Goal: Task Accomplishment & Management: Use online tool/utility

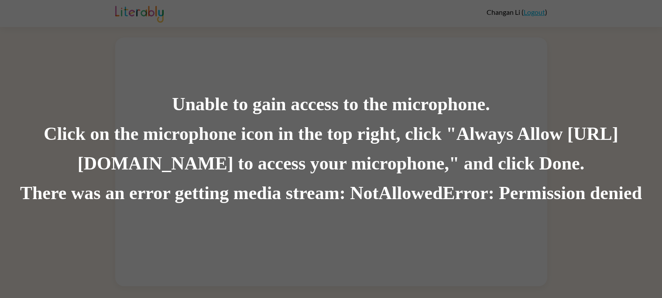
click at [247, 37] on div "Unable to gain access to the microphone. Click on the microphone icon in the to…" at bounding box center [331, 149] width 662 height 298
click at [215, 25] on div "Unable to gain access to the microphone. Click on the microphone icon in the to…" at bounding box center [331, 149] width 662 height 298
click at [152, 134] on div "Click on the microphone icon in the top right, click "Always Allow [URL][DOMAIN…" at bounding box center [331, 149] width 662 height 59
click at [243, 84] on div "Unable to gain access to the microphone. Click on the microphone icon in the to…" at bounding box center [331, 149] width 662 height 298
click at [483, 147] on div "Click on the microphone icon in the top right, click "Always Allow [URL][DOMAIN…" at bounding box center [331, 149] width 662 height 59
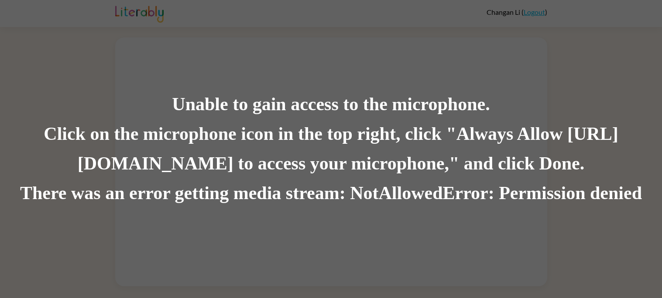
click at [191, 98] on div "Unable to gain access to the microphone." at bounding box center [331, 105] width 662 height 30
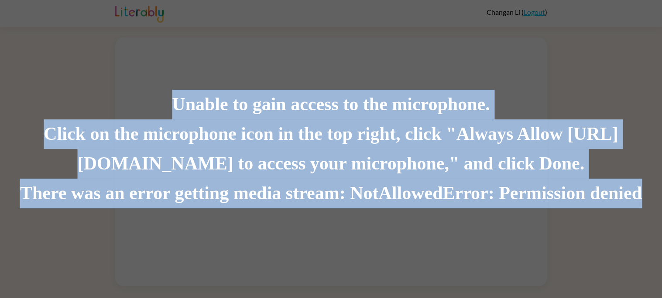
drag, startPoint x: 173, startPoint y: 107, endPoint x: 641, endPoint y: 197, distance: 476.3
click at [641, 197] on div "Unable to gain access to the microphone. Click on the microphone icon in the to…" at bounding box center [331, 149] width 662 height 119
copy div "Unable to gain access to the microphone. Click on the microphone icon in the to…"
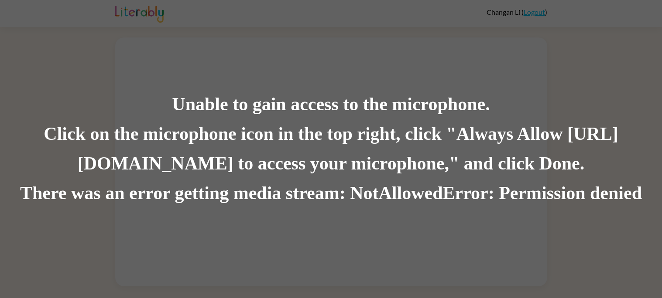
click at [487, 17] on div "Unable to gain access to the microphone. Click on the microphone icon in the to…" at bounding box center [331, 149] width 662 height 298
click at [528, 11] on div "Unable to gain access to the microphone. Click on the microphone icon in the to…" at bounding box center [331, 149] width 662 height 298
click at [464, 230] on div "Unable to gain access to the microphone. Click on the microphone icon in the to…" at bounding box center [331, 149] width 662 height 298
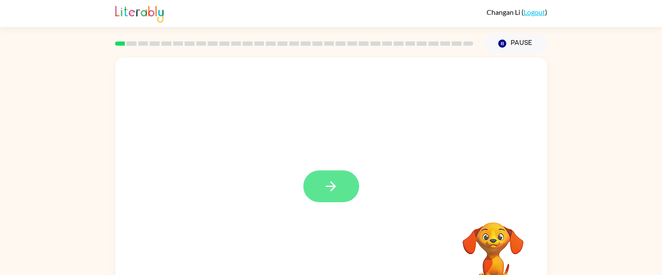
click at [342, 188] on button "button" at bounding box center [331, 187] width 56 height 32
click at [341, 186] on div at bounding box center [331, 131] width 432 height 147
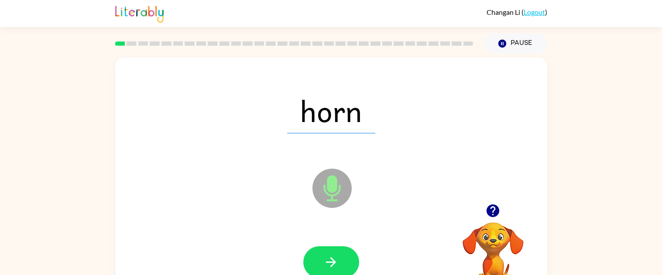
click at [340, 111] on span "horn" at bounding box center [331, 110] width 88 height 45
click at [335, 171] on icon at bounding box center [331, 188] width 39 height 39
click at [338, 252] on button "button" at bounding box center [331, 263] width 56 height 32
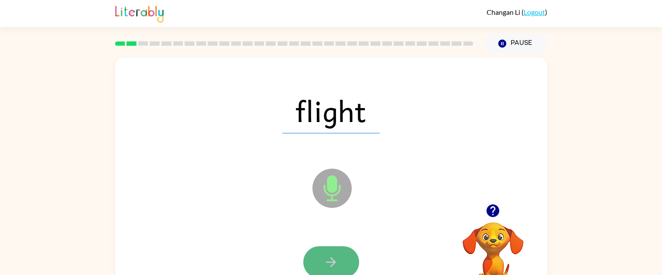
click at [336, 253] on button "button" at bounding box center [331, 263] width 56 height 32
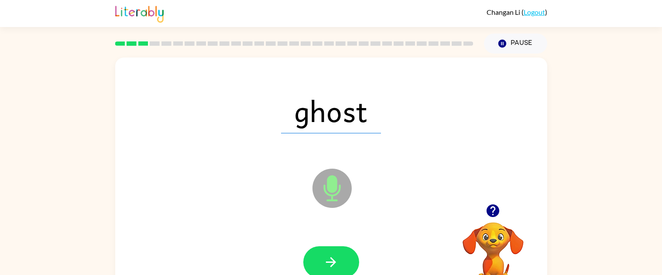
click at [335, 200] on icon "Microphone The Microphone is here when it is your turn to talk" at bounding box center [375, 199] width 131 height 65
click at [322, 256] on button "button" at bounding box center [331, 263] width 56 height 32
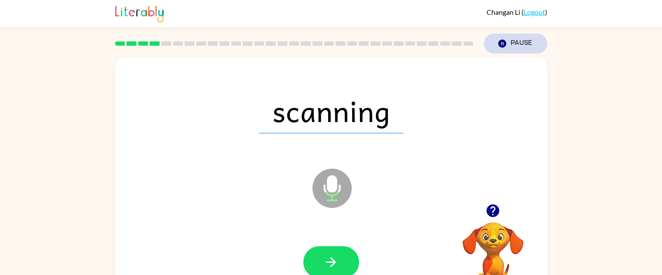
scroll to position [1, 0]
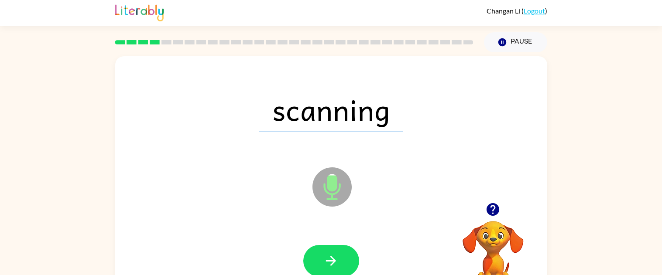
click at [506, 230] on video "Your browser must support playing .mp4 files to use Literably. Please try using…" at bounding box center [492, 251] width 87 height 87
click at [504, 216] on div at bounding box center [492, 210] width 87 height 22
click at [329, 182] on icon "Microphone The Microphone is here when it is your turn to talk" at bounding box center [375, 197] width 131 height 65
click at [500, 209] on icon "button" at bounding box center [492, 209] width 15 height 15
click at [327, 192] on icon "Microphone The Microphone is here when it is your turn to talk" at bounding box center [375, 197] width 131 height 65
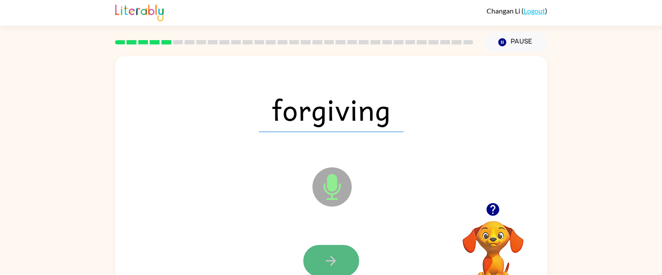
click at [322, 255] on button "button" at bounding box center [331, 261] width 56 height 32
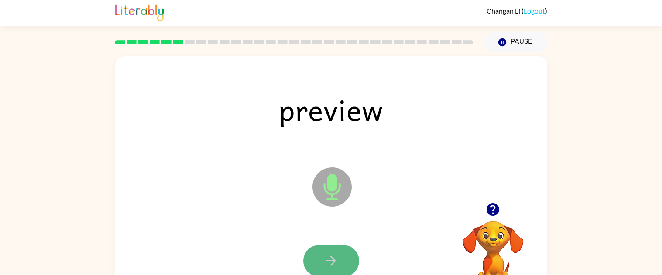
click at [356, 252] on div at bounding box center [331, 261] width 56 height 32
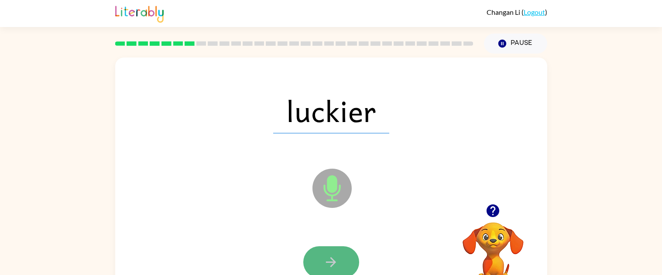
click at [346, 259] on button "button" at bounding box center [331, 263] width 56 height 32
click at [347, 257] on button "button" at bounding box center [331, 263] width 56 height 32
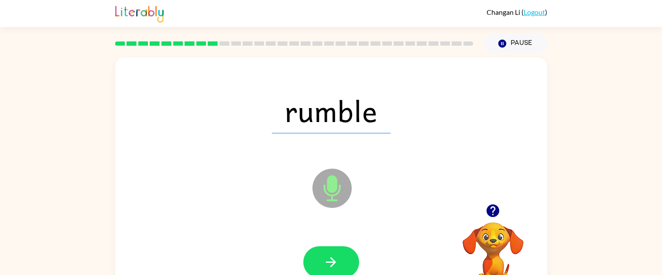
click at [322, 120] on span "rumble" at bounding box center [331, 110] width 119 height 45
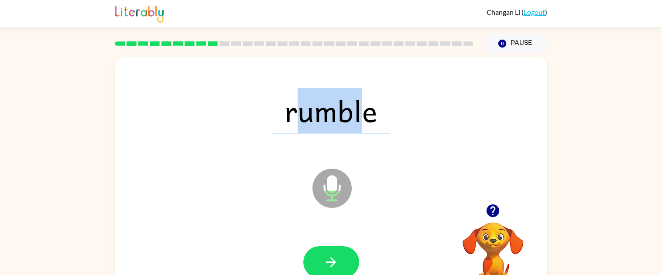
drag, startPoint x: 291, startPoint y: 116, endPoint x: 364, endPoint y: 120, distance: 72.9
click at [364, 120] on span "rumble" at bounding box center [331, 110] width 119 height 45
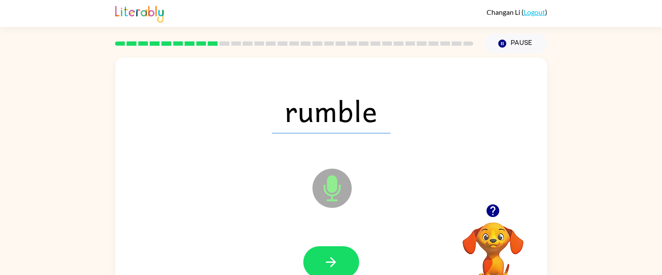
click at [438, 124] on div "rumble" at bounding box center [331, 111] width 414 height 72
click at [319, 268] on button "button" at bounding box center [331, 263] width 56 height 32
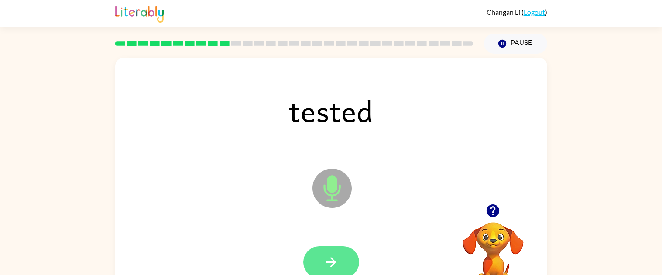
click at [332, 265] on icon "button" at bounding box center [331, 262] width 10 height 10
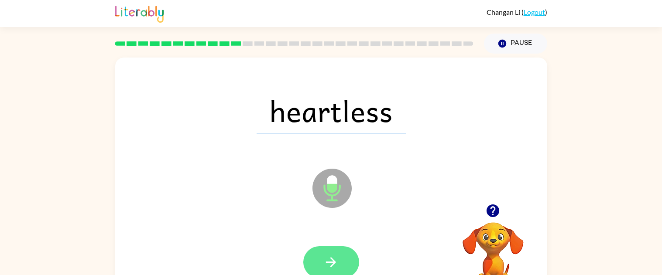
click at [335, 260] on icon "button" at bounding box center [330, 262] width 15 height 15
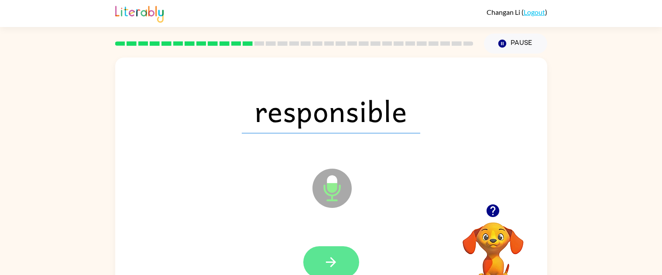
click at [336, 259] on icon "button" at bounding box center [330, 262] width 15 height 15
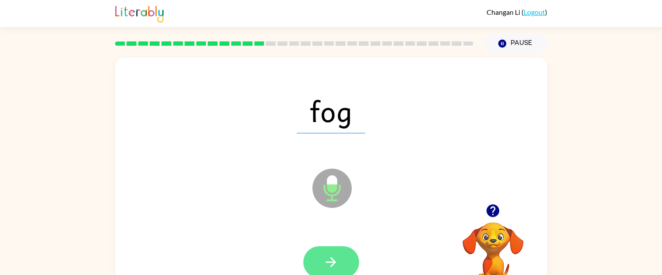
click at [333, 252] on button "button" at bounding box center [331, 263] width 56 height 32
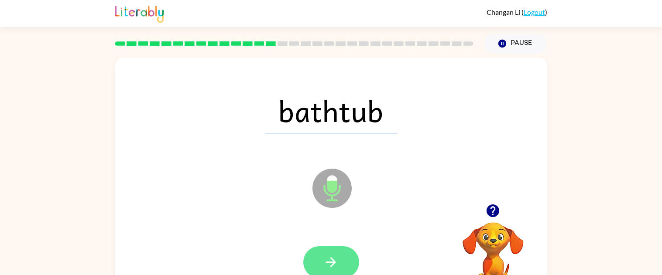
click at [331, 252] on button "button" at bounding box center [331, 263] width 56 height 32
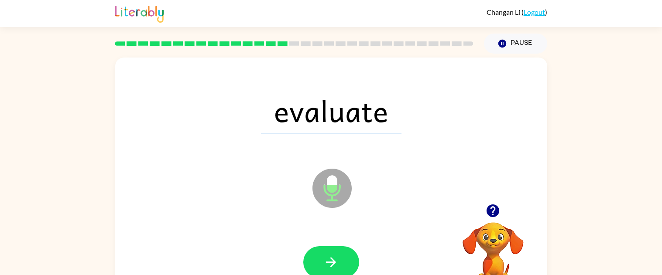
click at [332, 251] on button "button" at bounding box center [331, 263] width 56 height 32
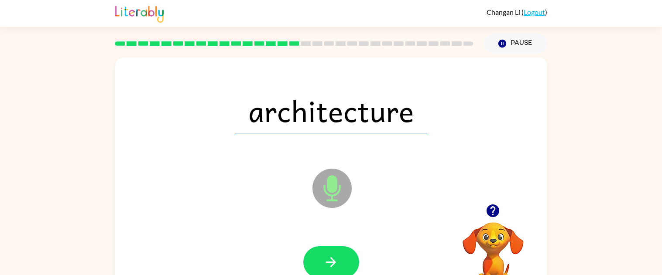
scroll to position [31, 0]
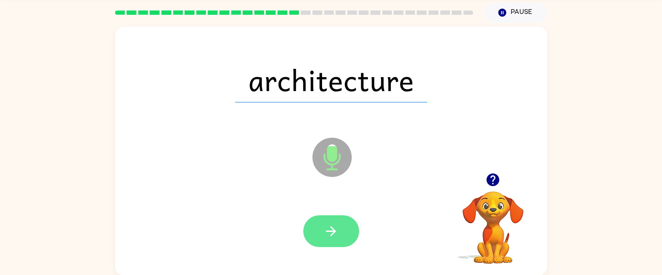
click at [335, 226] on icon "button" at bounding box center [330, 231] width 15 height 15
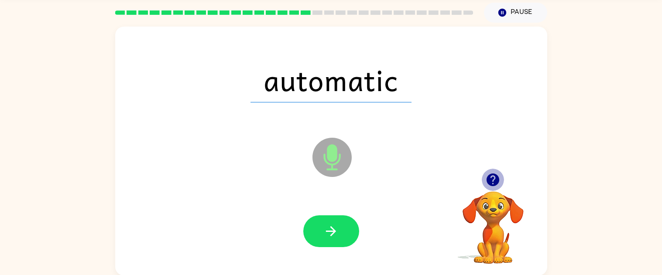
click at [487, 182] on icon "button" at bounding box center [492, 180] width 13 height 13
click at [498, 204] on video "Your browser must support playing .mp4 files to use Literably. Please try using…" at bounding box center [492, 221] width 87 height 87
click at [488, 183] on icon "button" at bounding box center [492, 180] width 13 height 13
click at [346, 222] on button "button" at bounding box center [331, 232] width 56 height 32
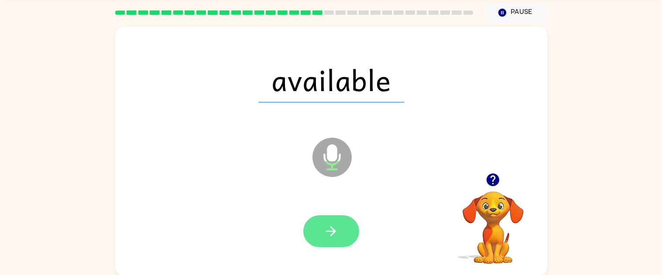
click at [327, 231] on icon "button" at bounding box center [331, 231] width 10 height 10
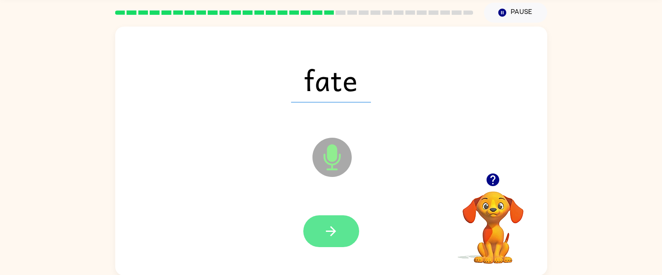
click at [327, 231] on icon "button" at bounding box center [331, 231] width 10 height 10
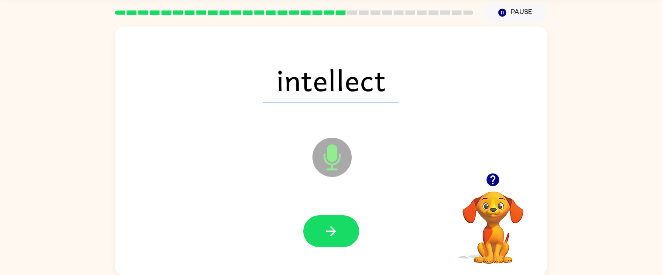
click at [327, 231] on icon "button" at bounding box center [331, 231] width 10 height 10
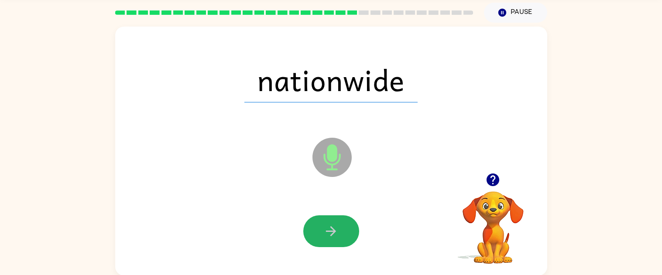
click at [327, 231] on icon "button" at bounding box center [331, 231] width 10 height 10
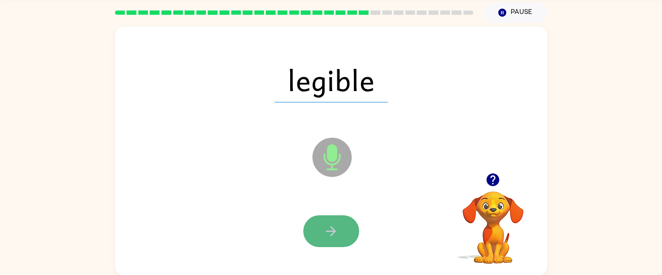
click at [327, 220] on button "button" at bounding box center [331, 232] width 56 height 32
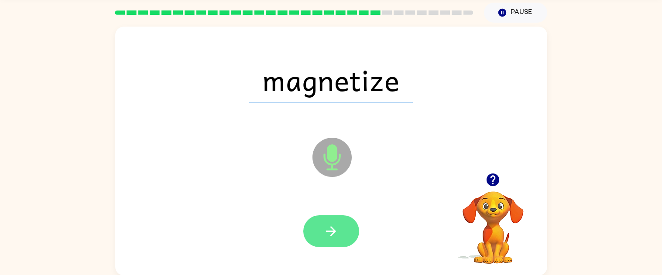
click at [327, 222] on button "button" at bounding box center [331, 232] width 56 height 32
click at [329, 222] on button "button" at bounding box center [331, 232] width 56 height 32
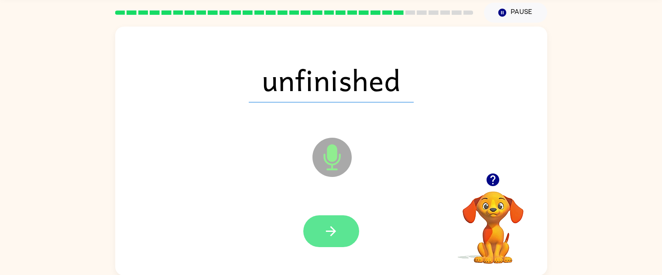
click at [336, 223] on button "button" at bounding box center [331, 232] width 56 height 32
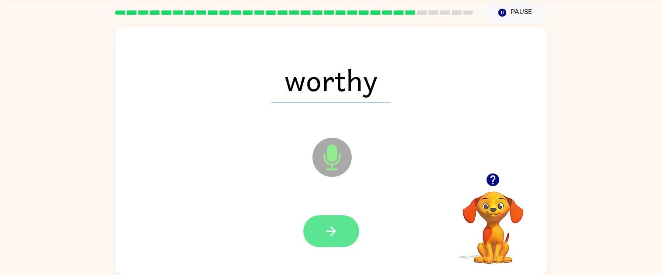
click at [337, 224] on icon "button" at bounding box center [330, 231] width 15 height 15
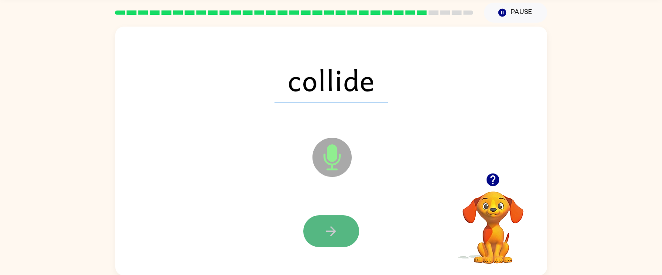
click at [338, 224] on icon "button" at bounding box center [330, 231] width 15 height 15
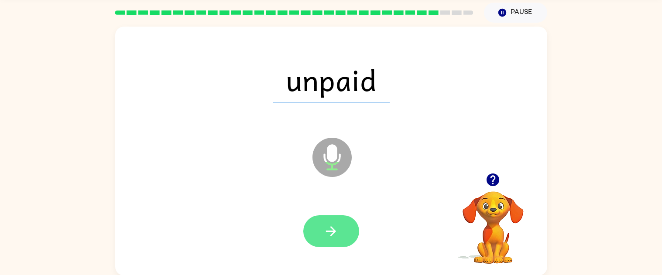
click at [338, 222] on button "button" at bounding box center [331, 232] width 56 height 32
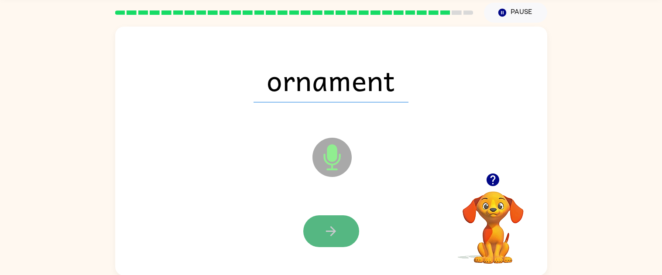
click at [338, 222] on button "button" at bounding box center [331, 232] width 56 height 32
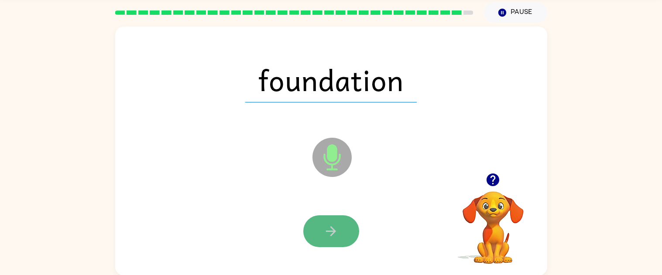
click at [336, 224] on icon "button" at bounding box center [330, 231] width 15 height 15
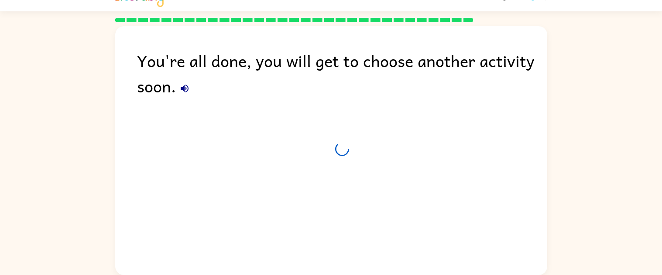
scroll to position [15, 0]
